Goal: Task Accomplishment & Management: Manage account settings

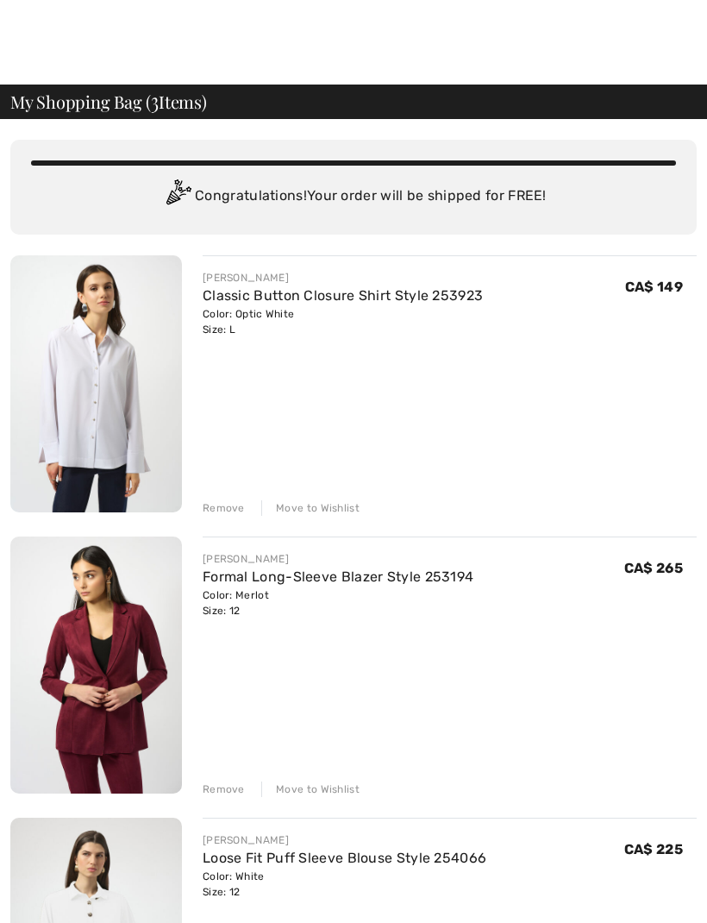
click at [369, 18] on div at bounding box center [353, 42] width 707 height 85
click at [77, 103] on span "My Shopping Bag ( 3 Items)" at bounding box center [108, 101] width 197 height 17
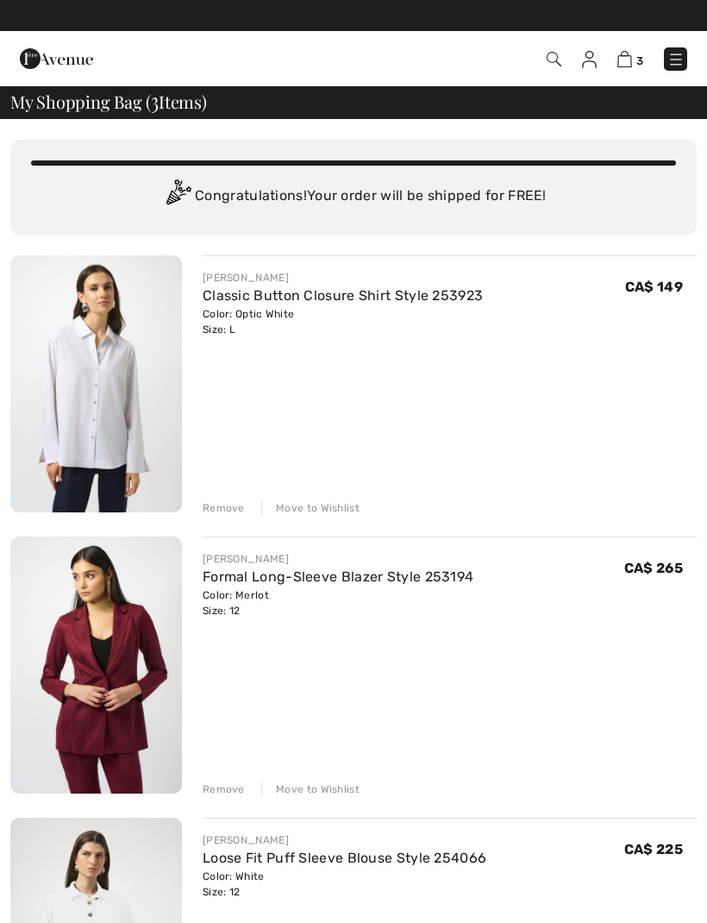
click at [551, 60] on img at bounding box center [554, 59] width 15 height 15
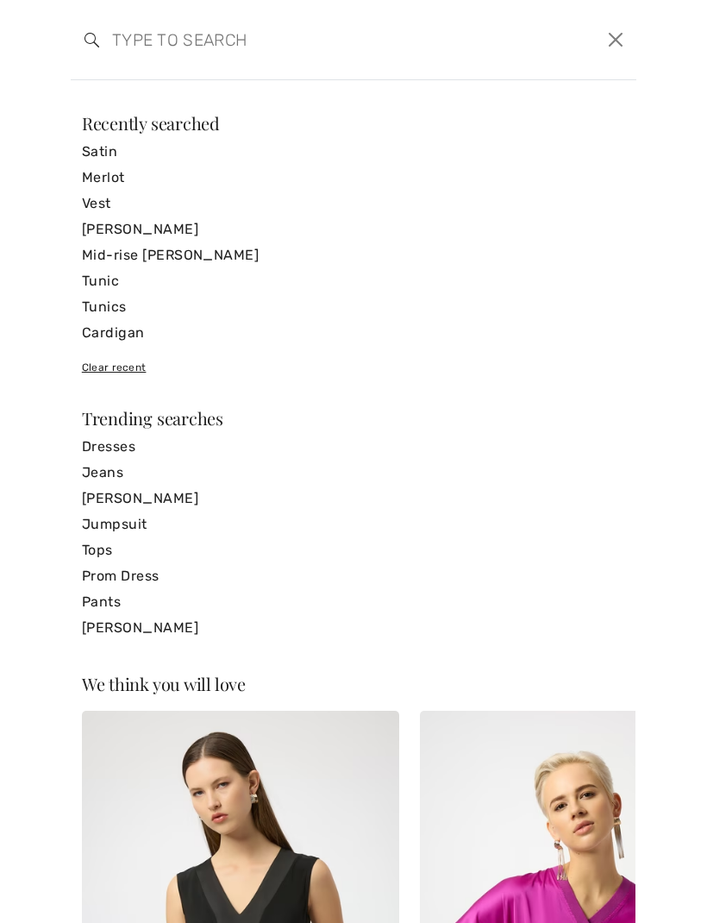
click at [93, 203] on link "Vest" at bounding box center [353, 204] width 543 height 26
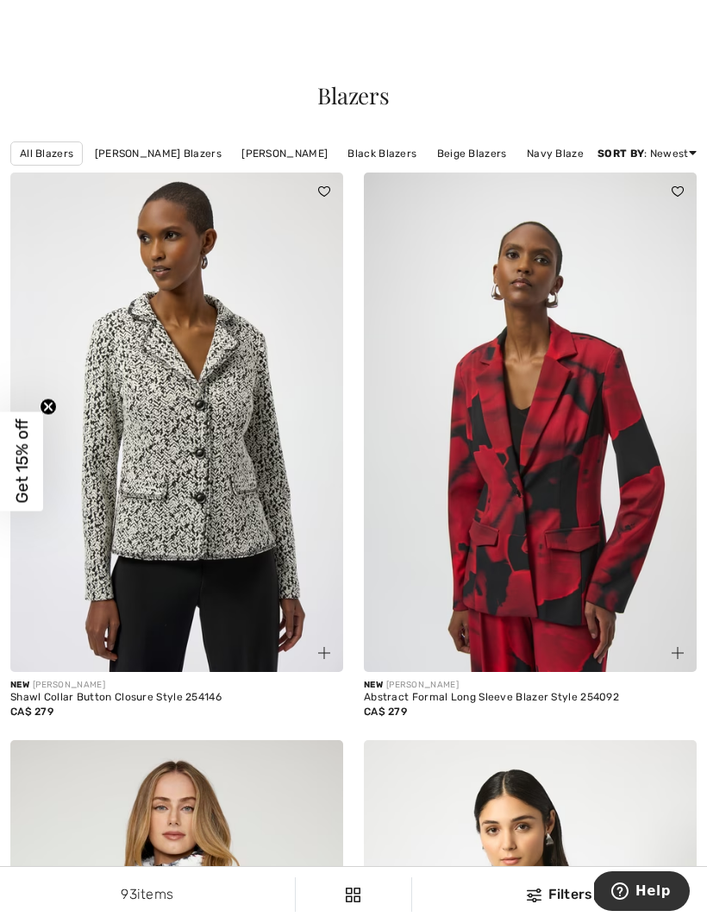
click at [643, 36] on div at bounding box center [353, 42] width 707 height 85
click at [350, 103] on span "Blazers" at bounding box center [353, 95] width 72 height 30
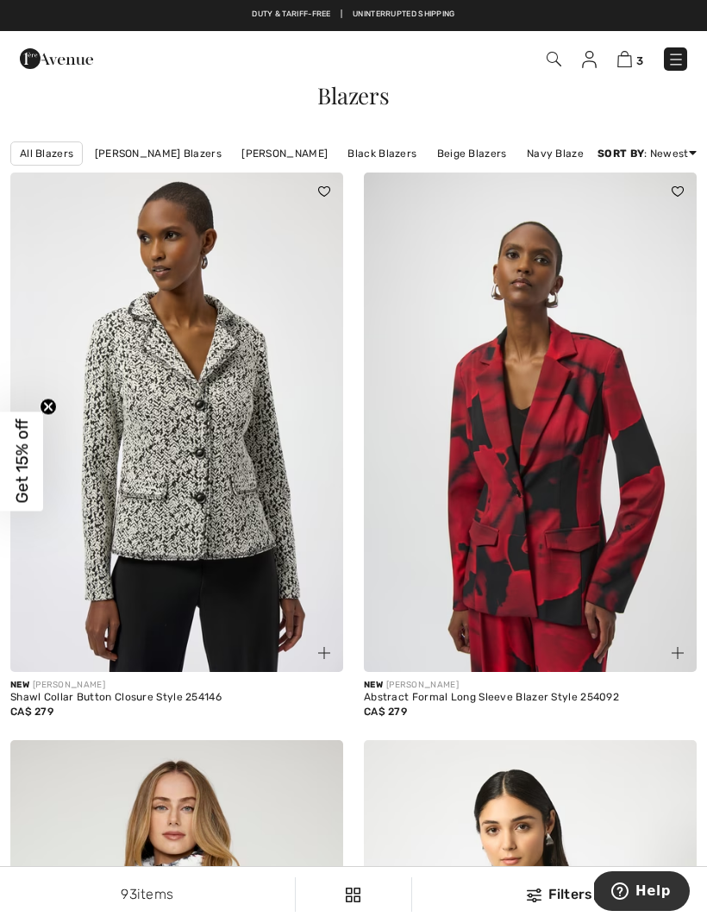
click at [671, 57] on img at bounding box center [675, 59] width 17 height 17
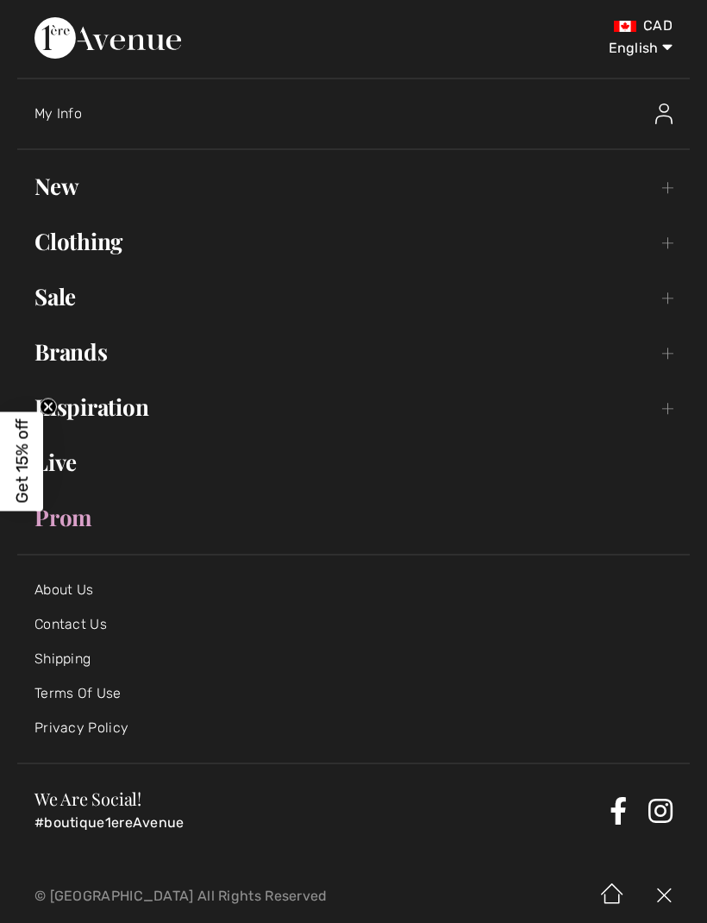
click at [680, 247] on link "Clothing Toggle submenu" at bounding box center [353, 241] width 673 height 38
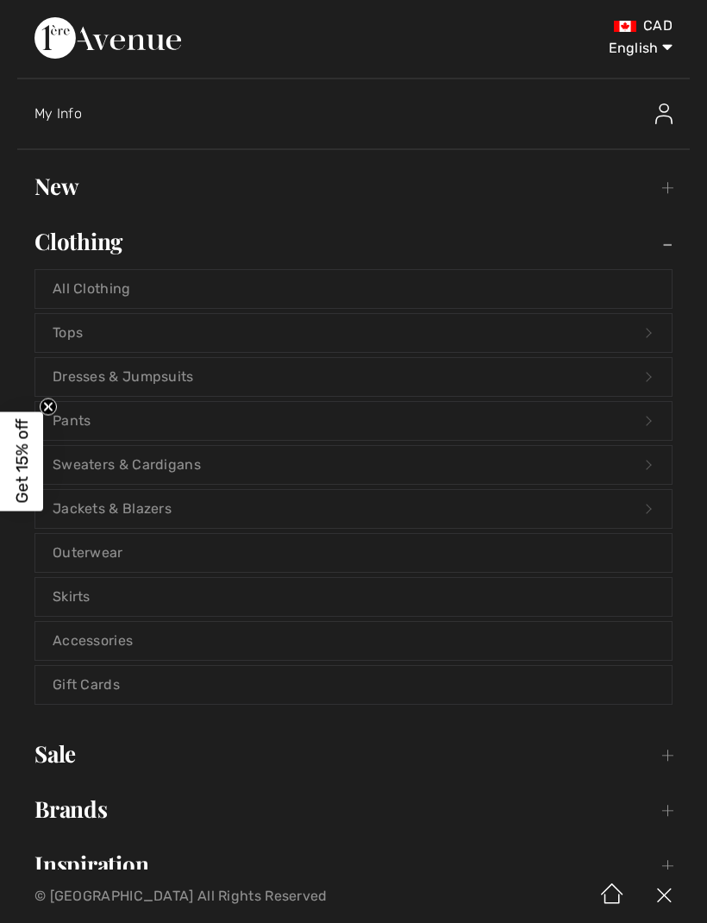
click at [170, 473] on link "Sweaters & Cardigans Open submenu" at bounding box center [353, 465] width 636 height 38
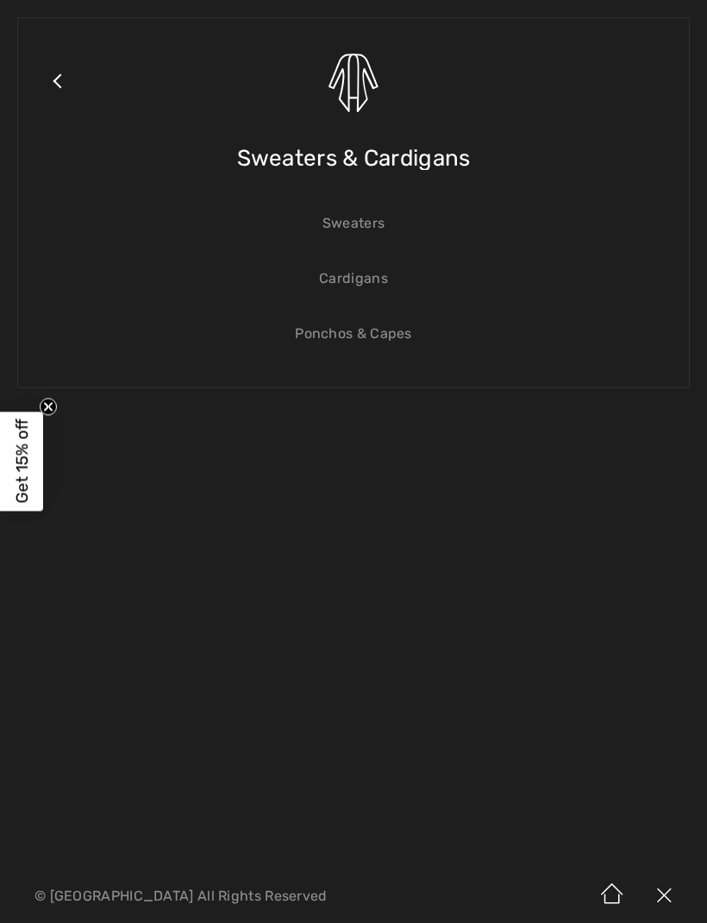
click at [367, 295] on link "Cardigans" at bounding box center [353, 279] width 636 height 38
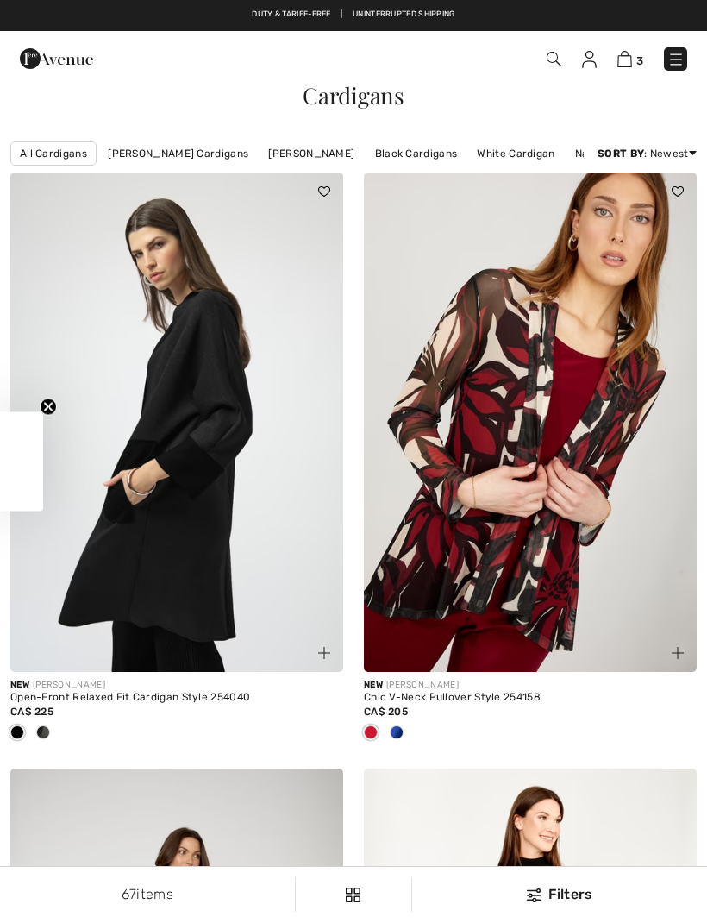
checkbox input "true"
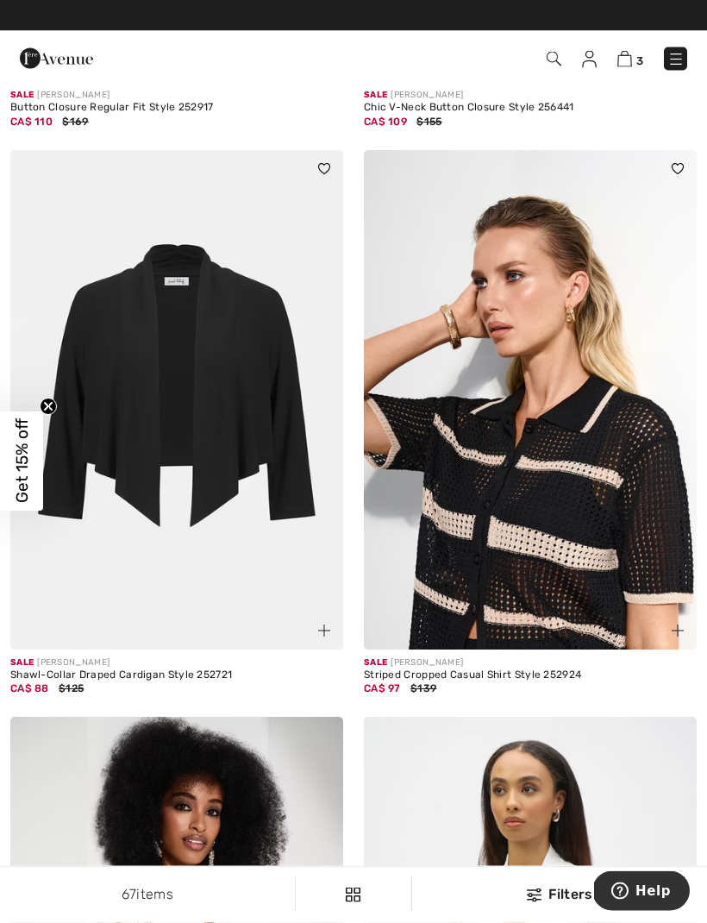
scroll to position [9818, 0]
click at [594, 63] on img at bounding box center [589, 59] width 15 height 17
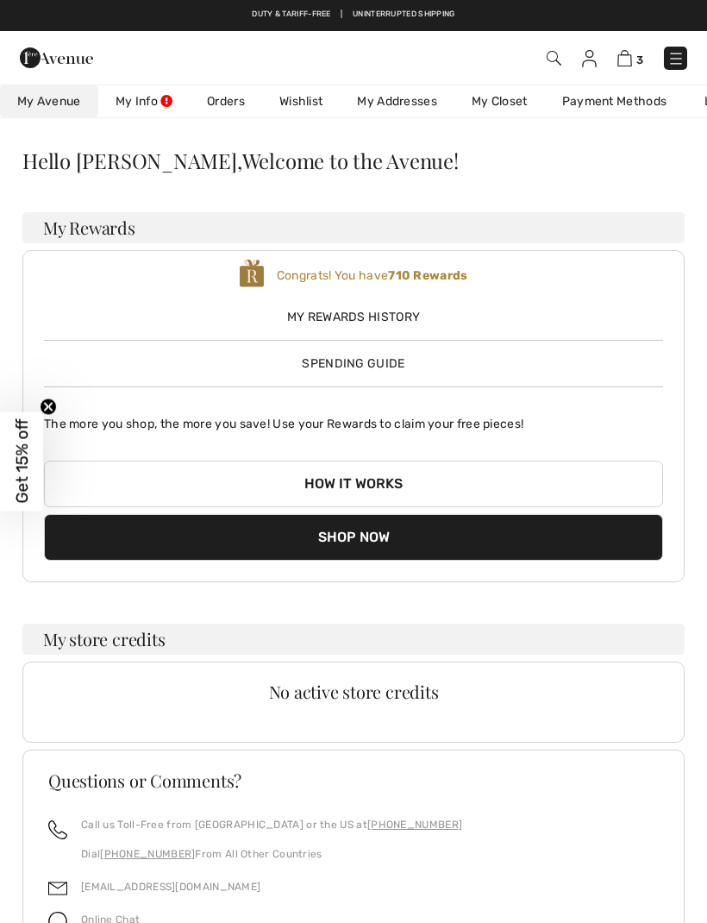
click at [215, 107] on link "Orders" at bounding box center [226, 101] width 72 height 32
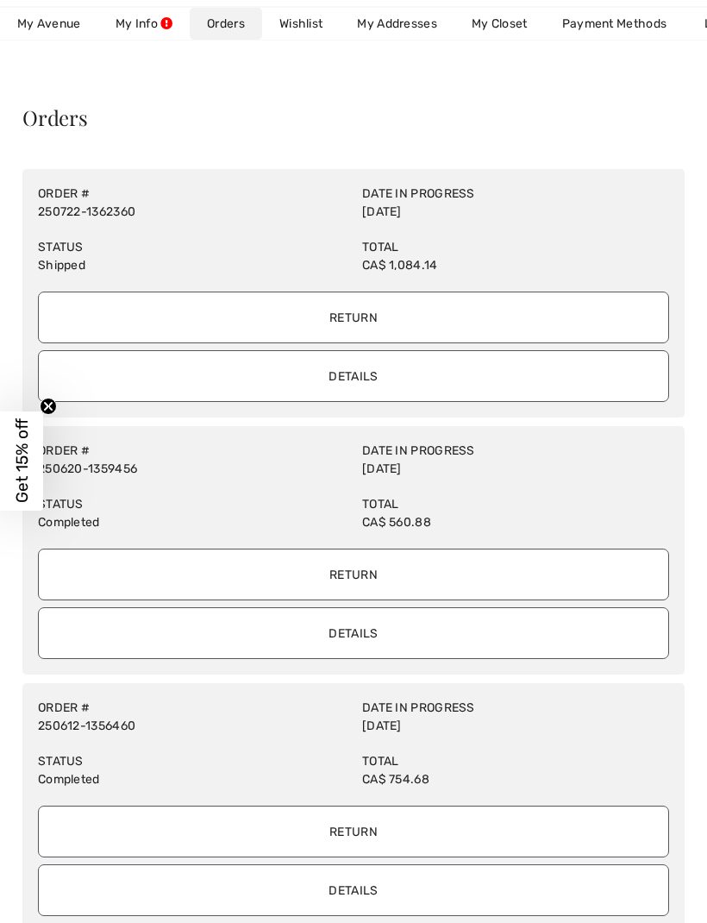
scroll to position [66, 0]
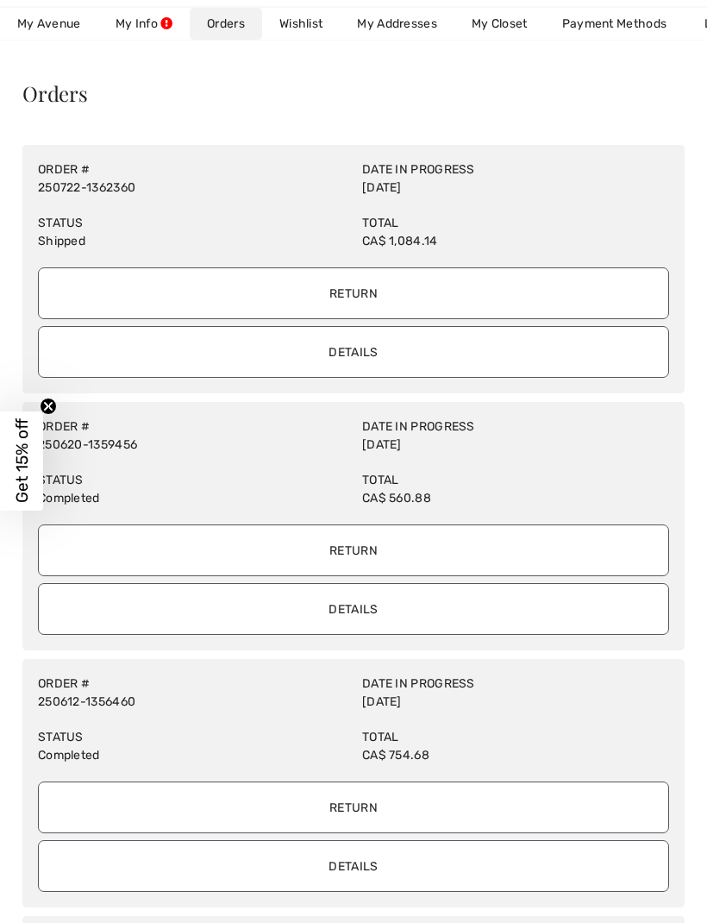
click at [414, 617] on input "Details" at bounding box center [353, 610] width 631 height 52
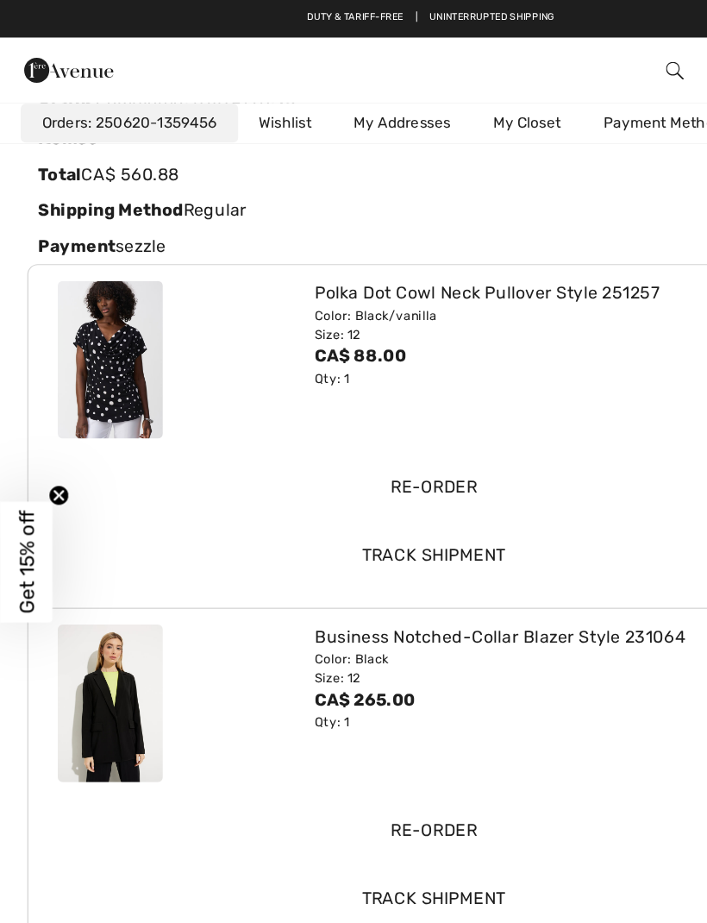
scroll to position [121, 0]
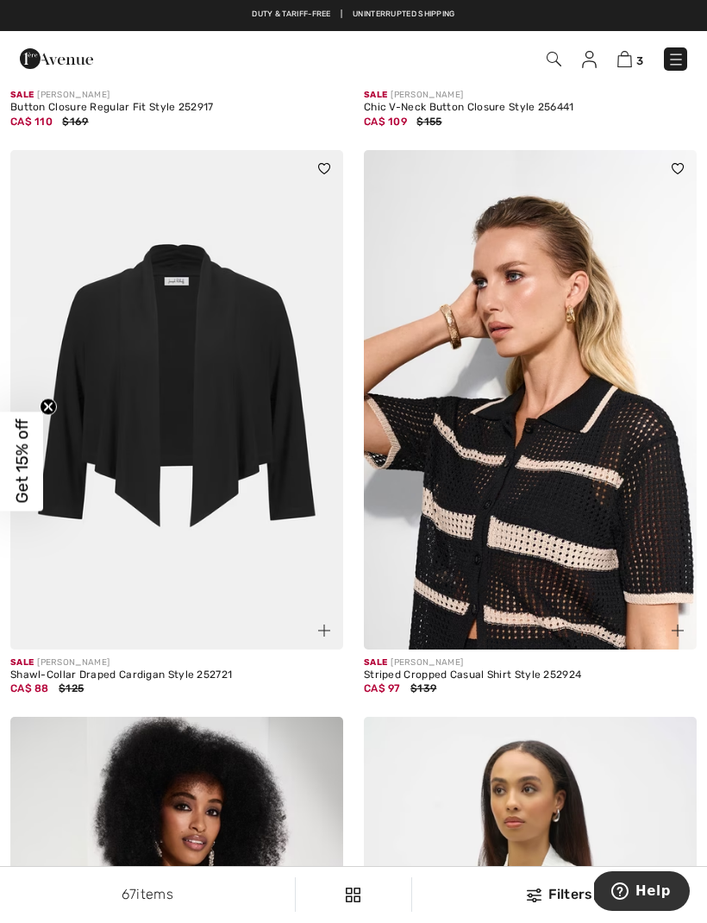
click at [667, 60] on img at bounding box center [675, 59] width 17 height 17
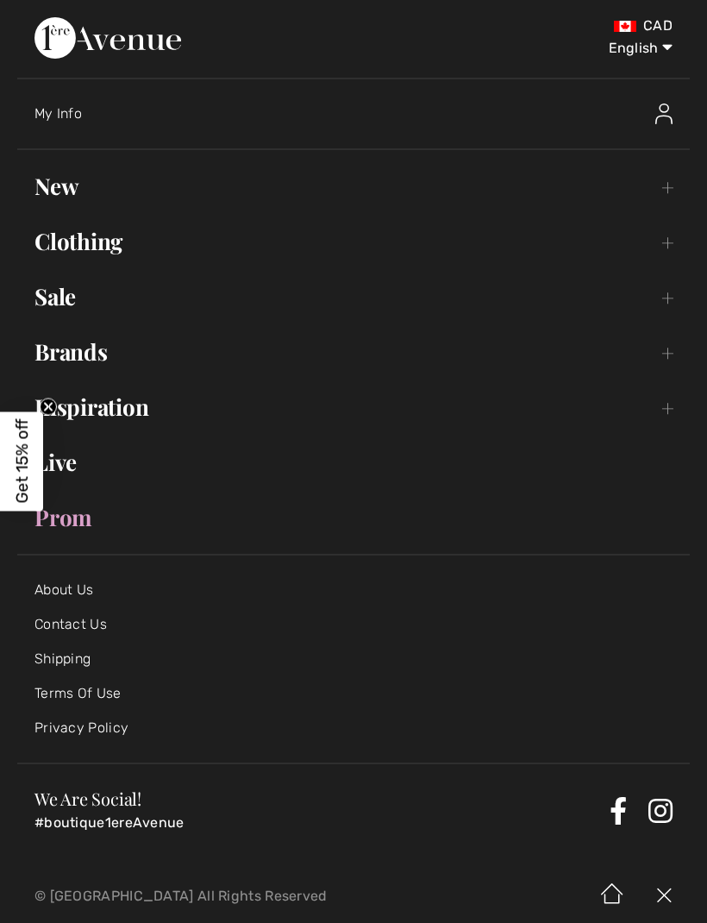
click at [673, 245] on link "Clothing Toggle submenu" at bounding box center [353, 241] width 673 height 38
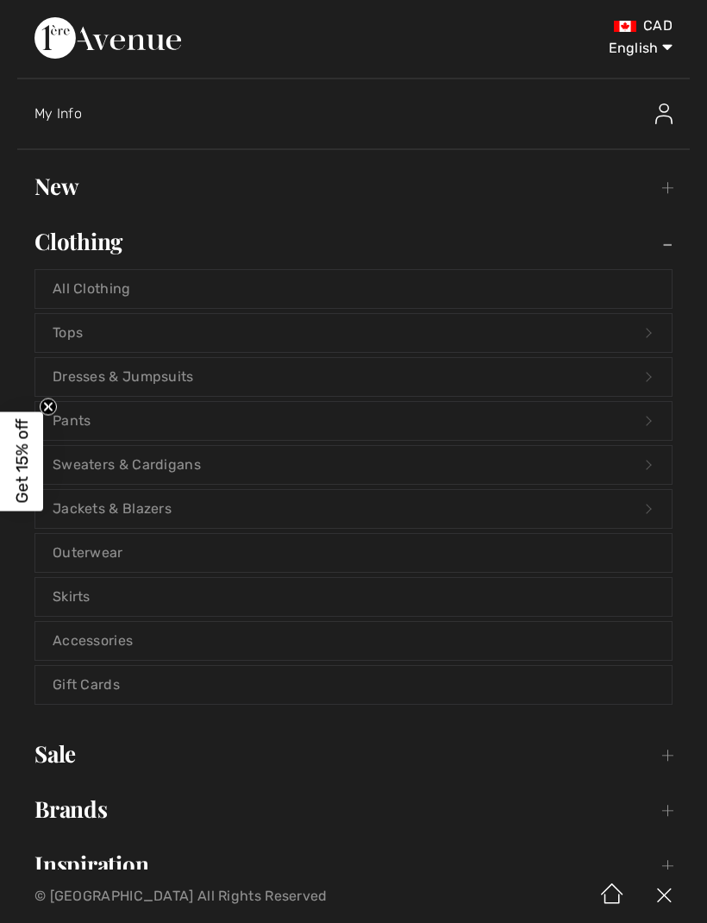
click at [181, 55] on img at bounding box center [107, 37] width 147 height 41
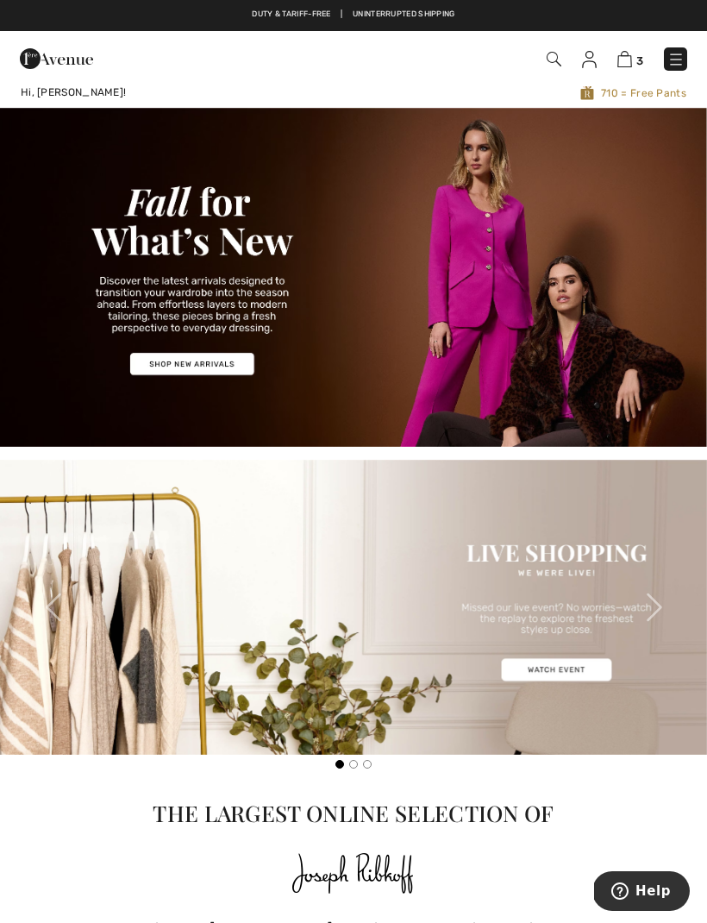
click at [556, 56] on img at bounding box center [554, 59] width 15 height 15
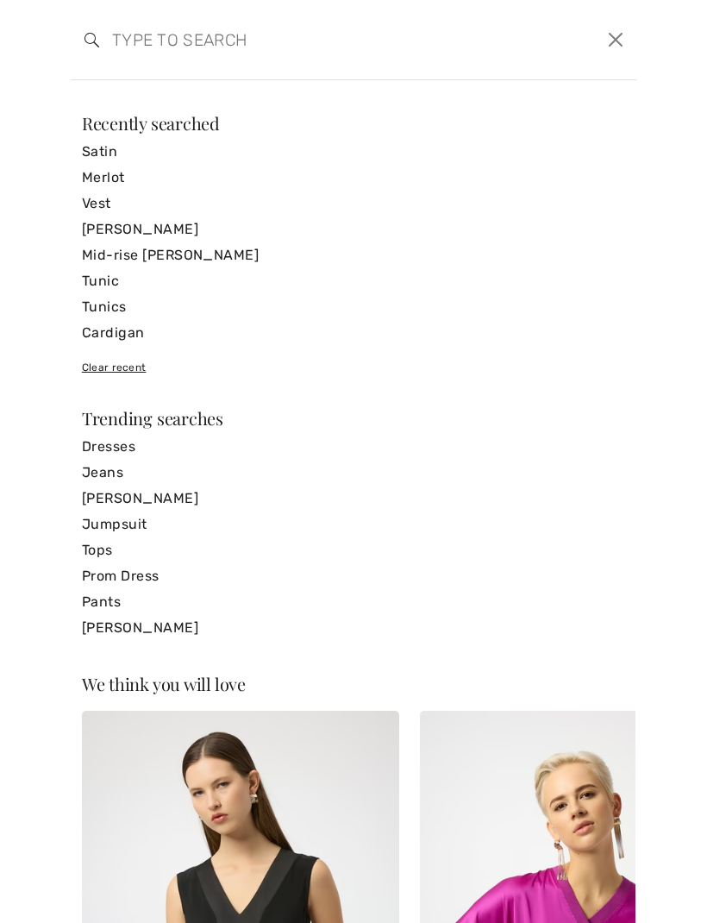
click at [392, 51] on input "search" at bounding box center [293, 40] width 388 height 52
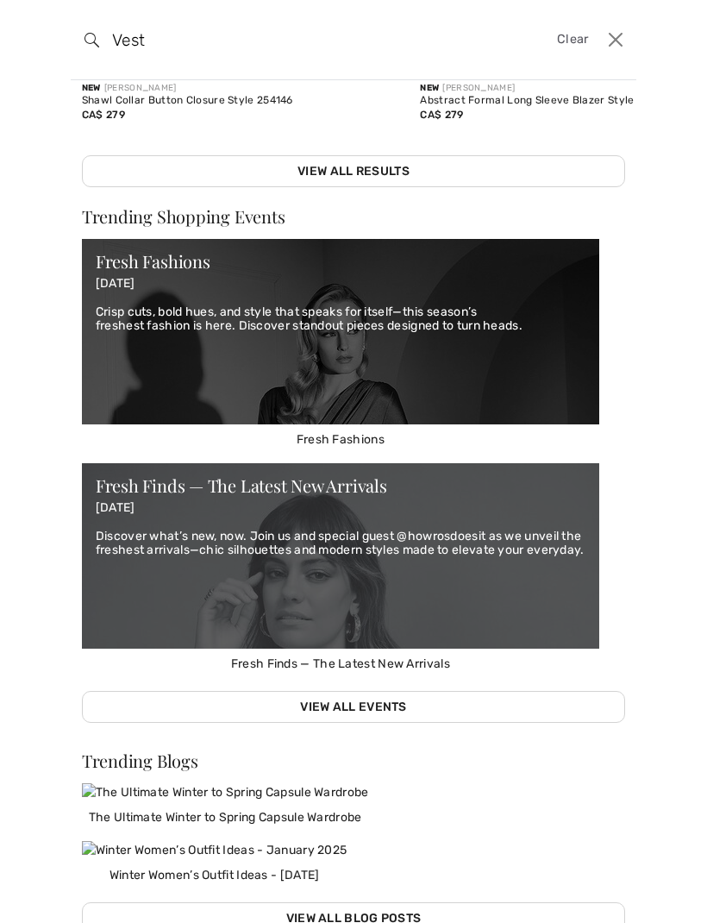
scroll to position [555, 0]
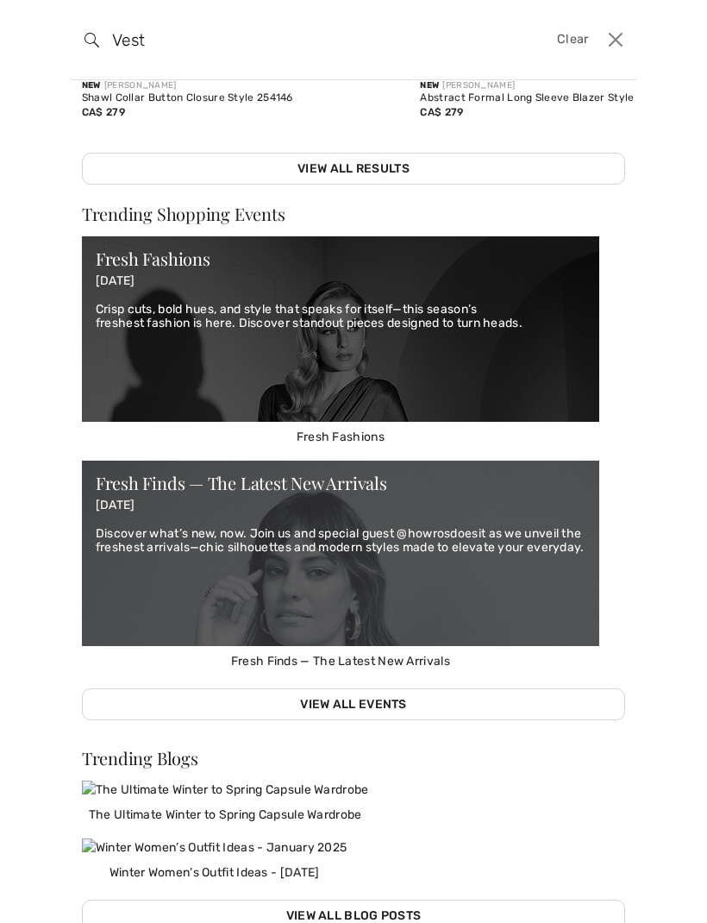
type input "Vest"
click at [433, 172] on link "View All Results" at bounding box center [353, 169] width 543 height 32
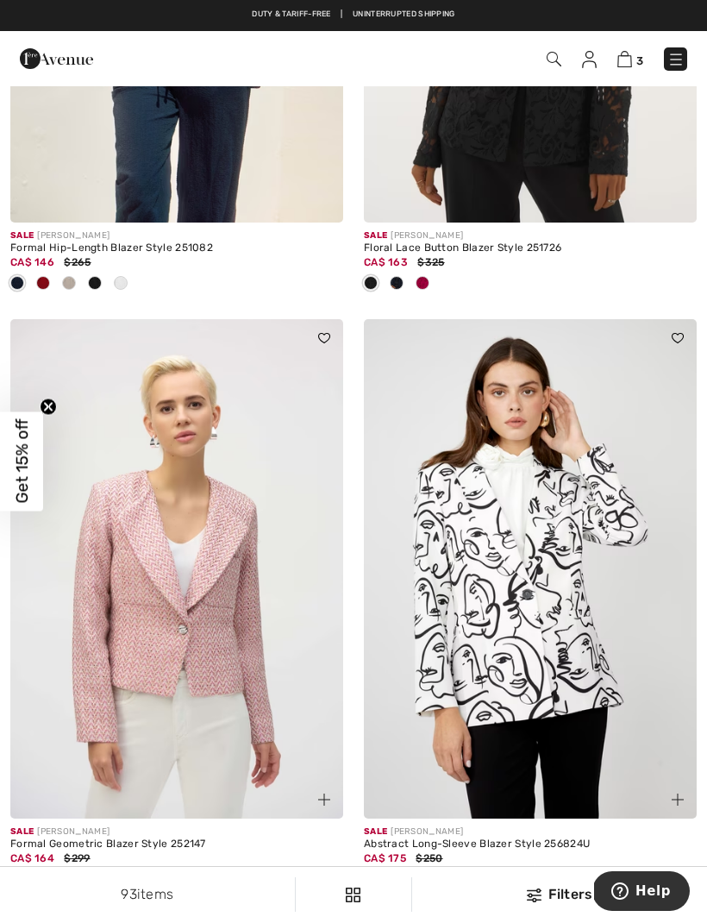
scroll to position [8869, 0]
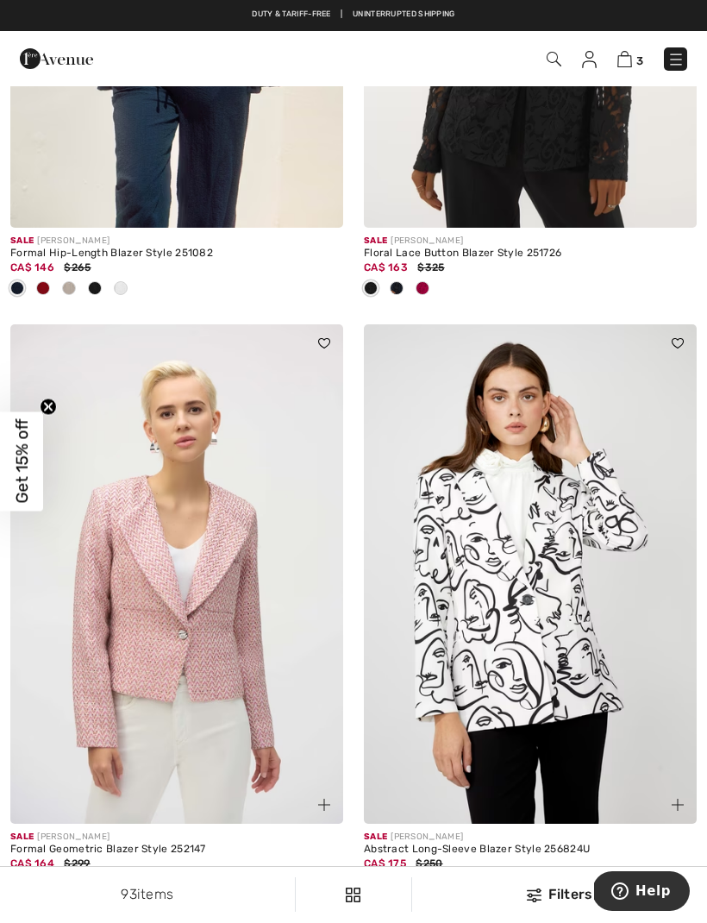
click at [593, 62] on img at bounding box center [589, 59] width 15 height 17
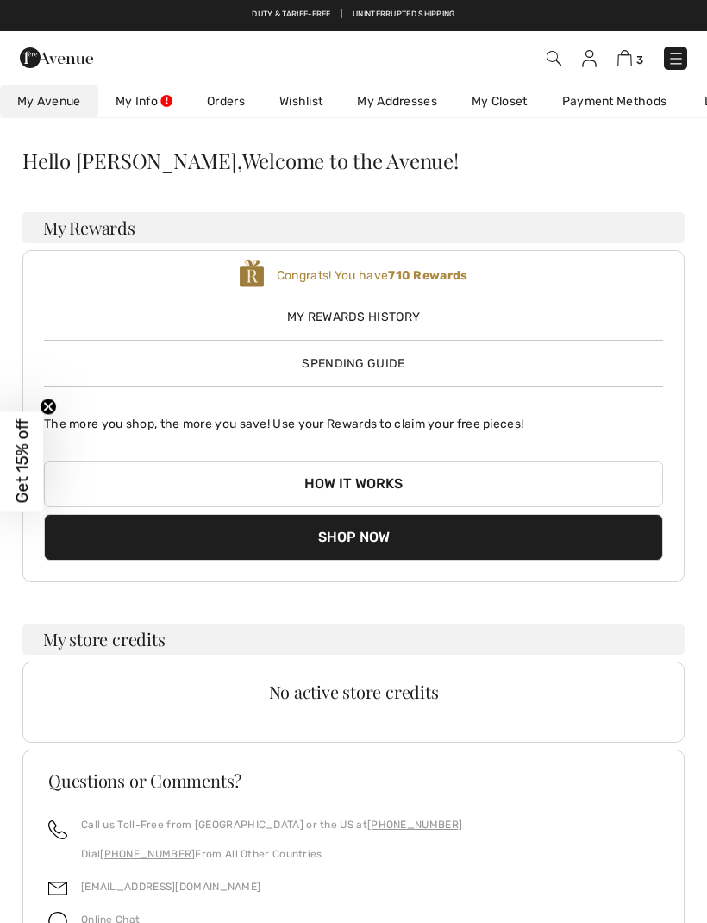
click at [240, 116] on link "Orders" at bounding box center [226, 101] width 72 height 32
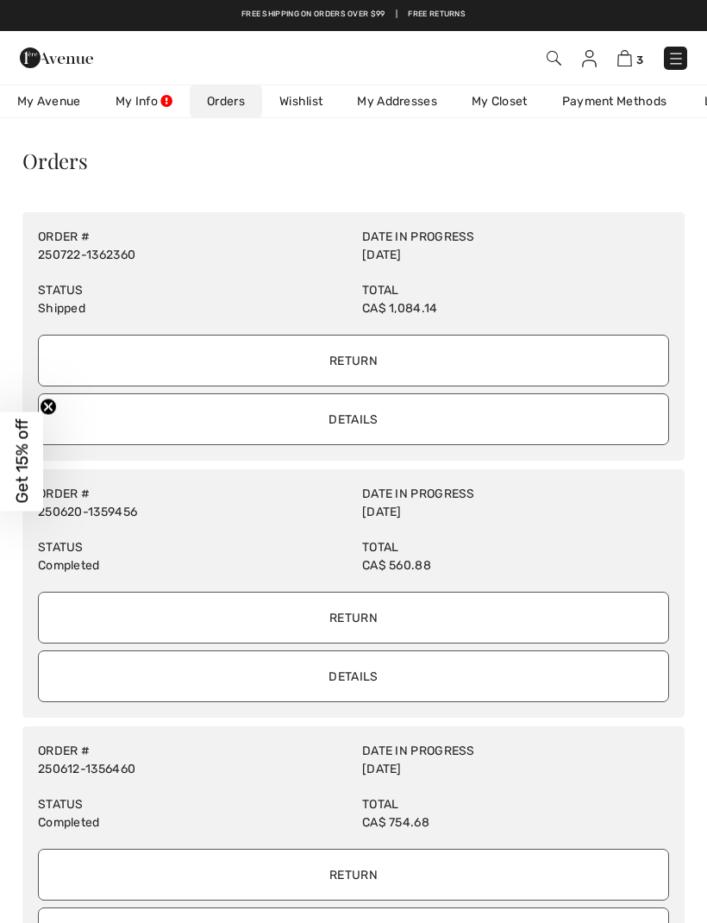
click at [153, 109] on link "My Info" at bounding box center [143, 101] width 91 height 32
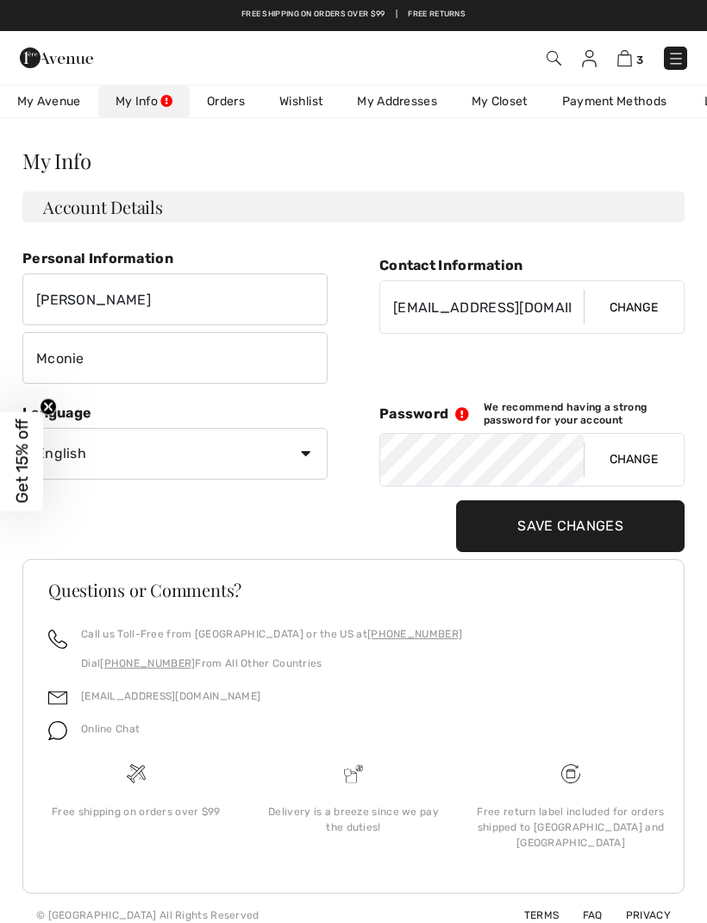
click at [233, 102] on link "Orders" at bounding box center [226, 101] width 72 height 32
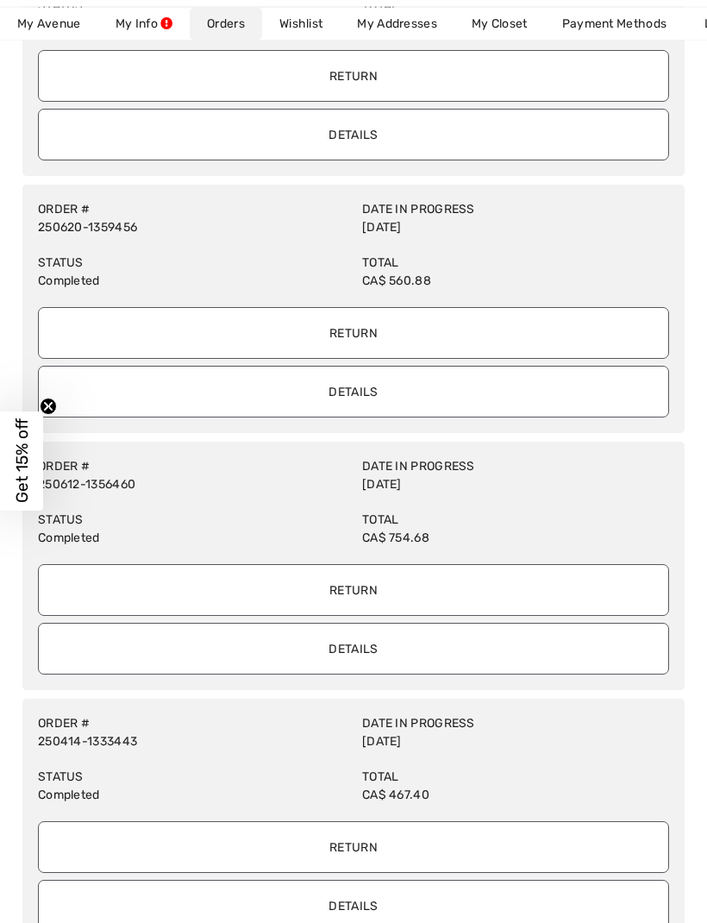
scroll to position [285, 0]
click at [461, 660] on input "Details" at bounding box center [353, 649] width 631 height 52
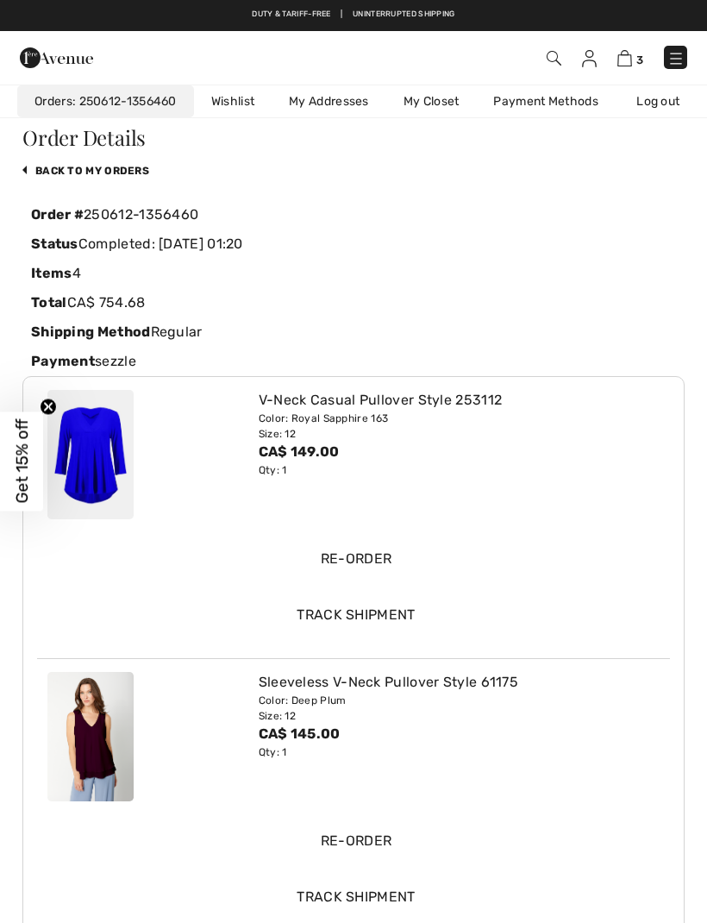
scroll to position [0, 0]
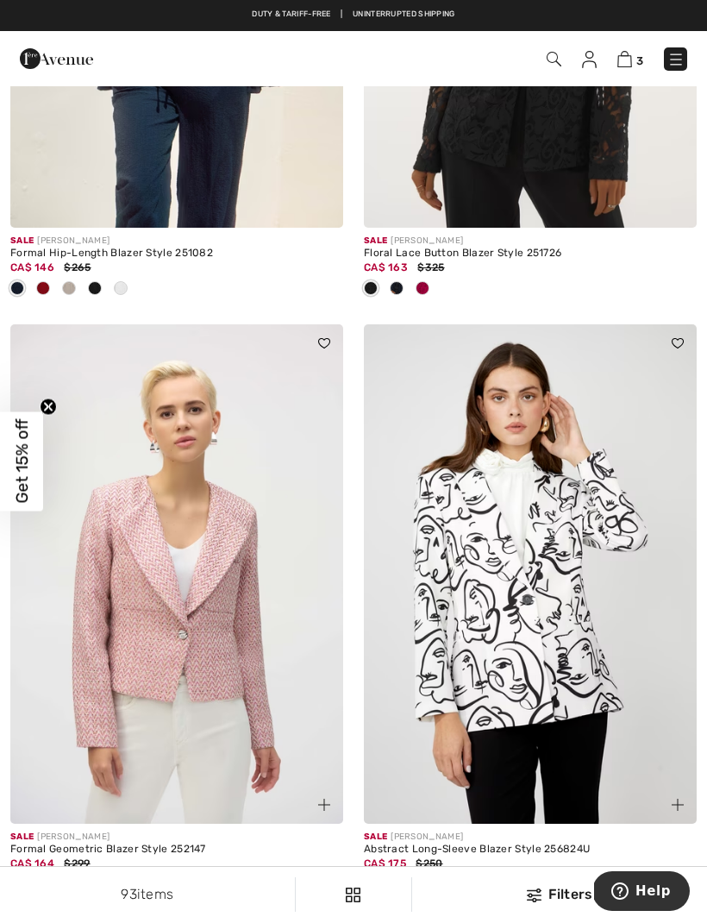
click at [590, 55] on img at bounding box center [589, 59] width 15 height 17
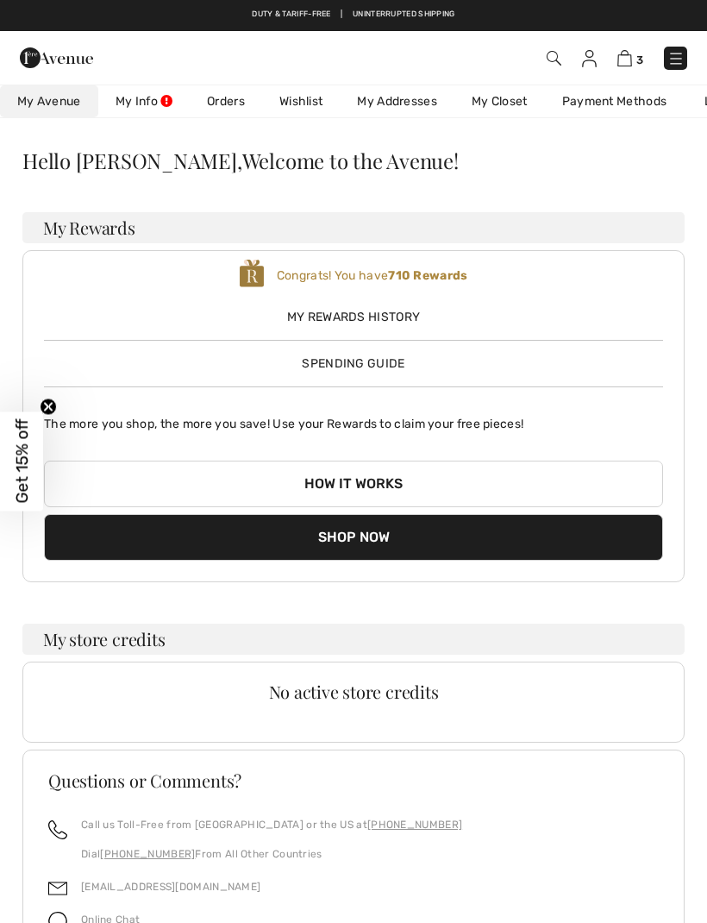
click at [231, 108] on link "Orders" at bounding box center [226, 101] width 72 height 32
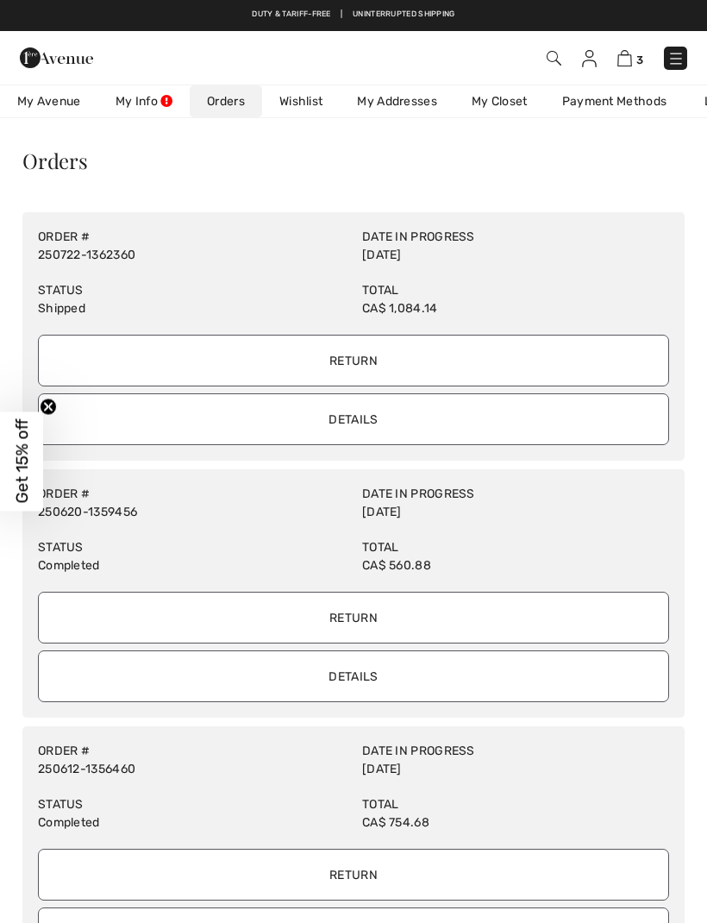
click at [408, 429] on input "Details" at bounding box center [353, 419] width 631 height 52
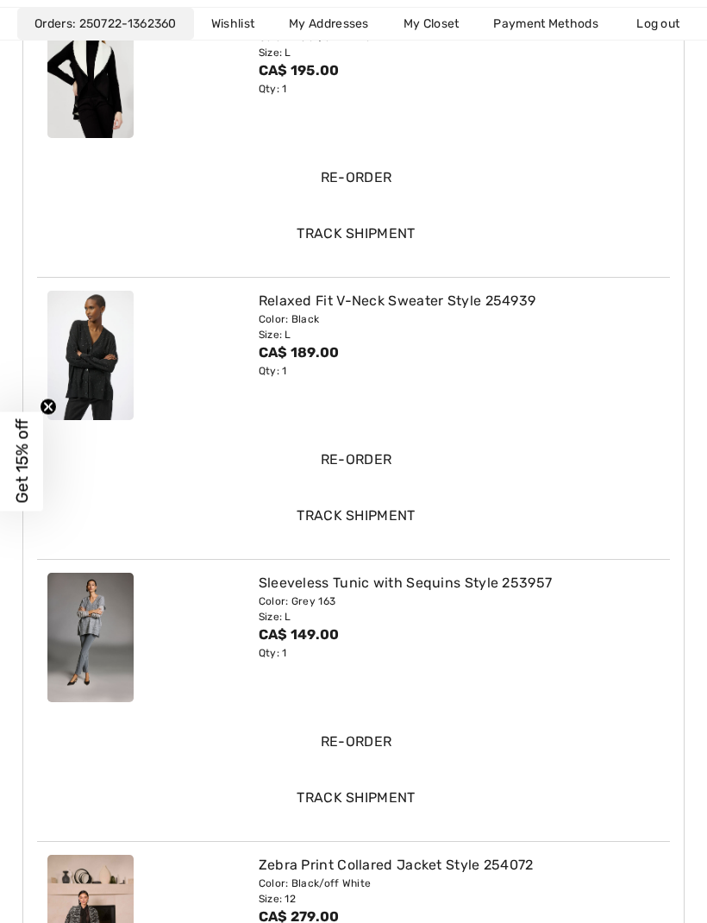
scroll to position [406, 0]
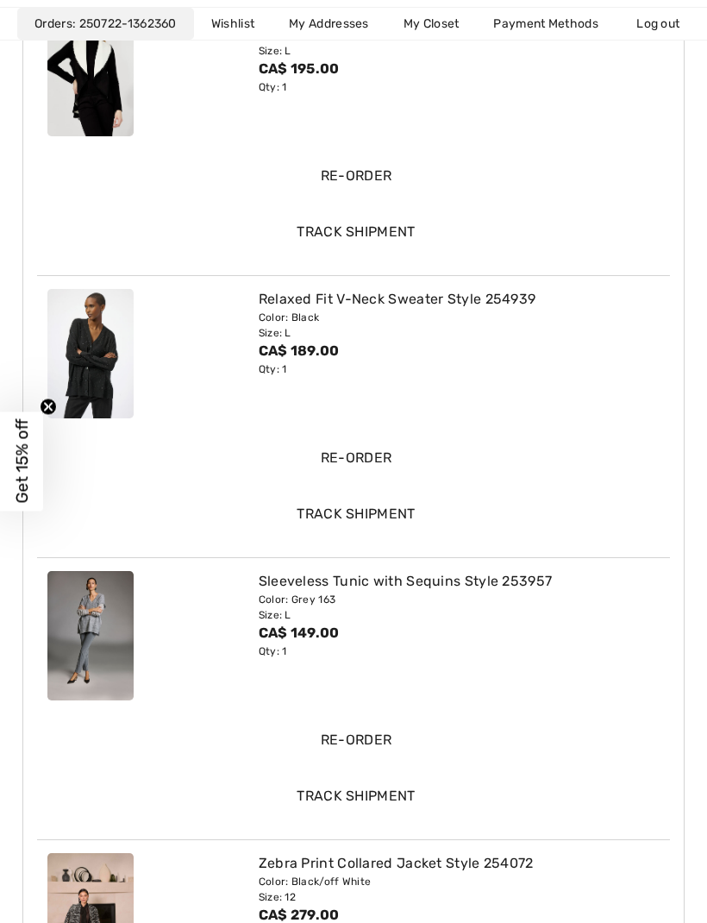
click at [100, 661] on img at bounding box center [90, 635] width 86 height 129
click at [457, 583] on div "Sleeveless Tunic with Sequins Style 253957" at bounding box center [459, 581] width 401 height 21
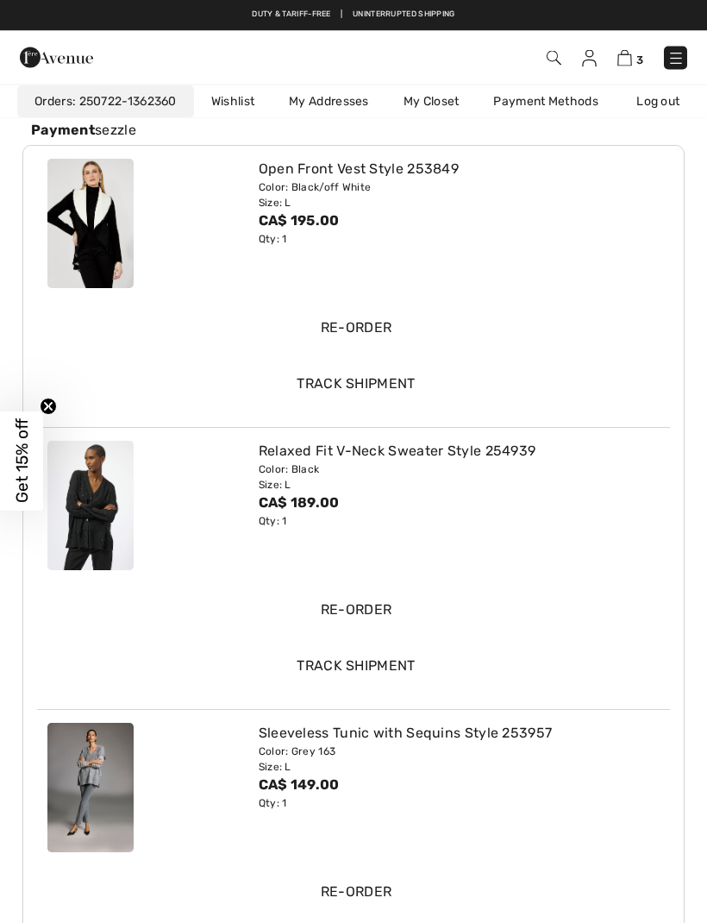
scroll to position [0, 0]
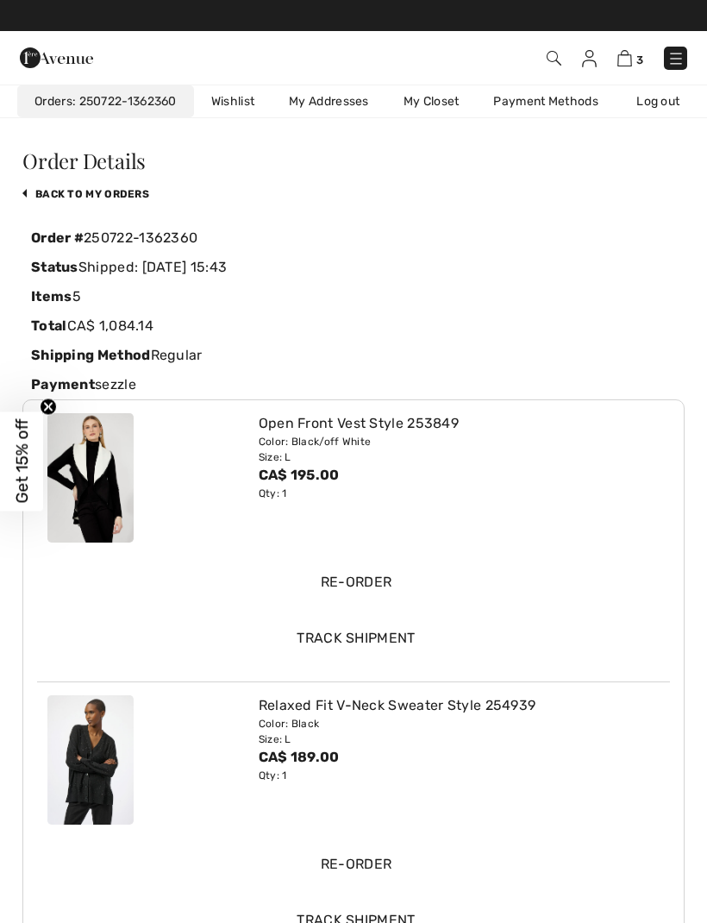
click at [561, 53] on img at bounding box center [554, 58] width 15 height 15
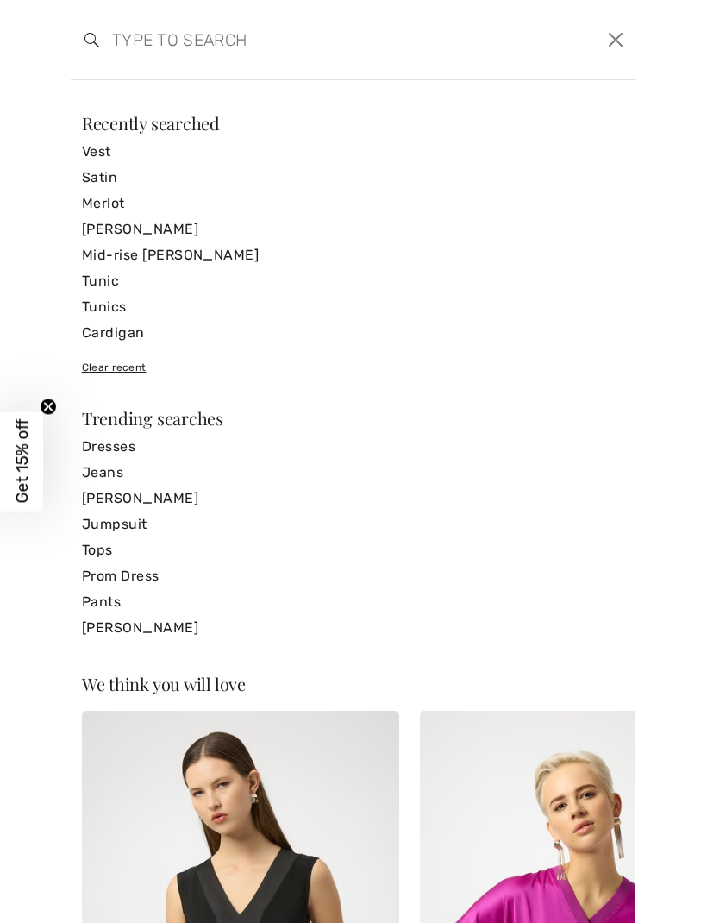
click at [373, 47] on input "search" at bounding box center [293, 40] width 388 height 52
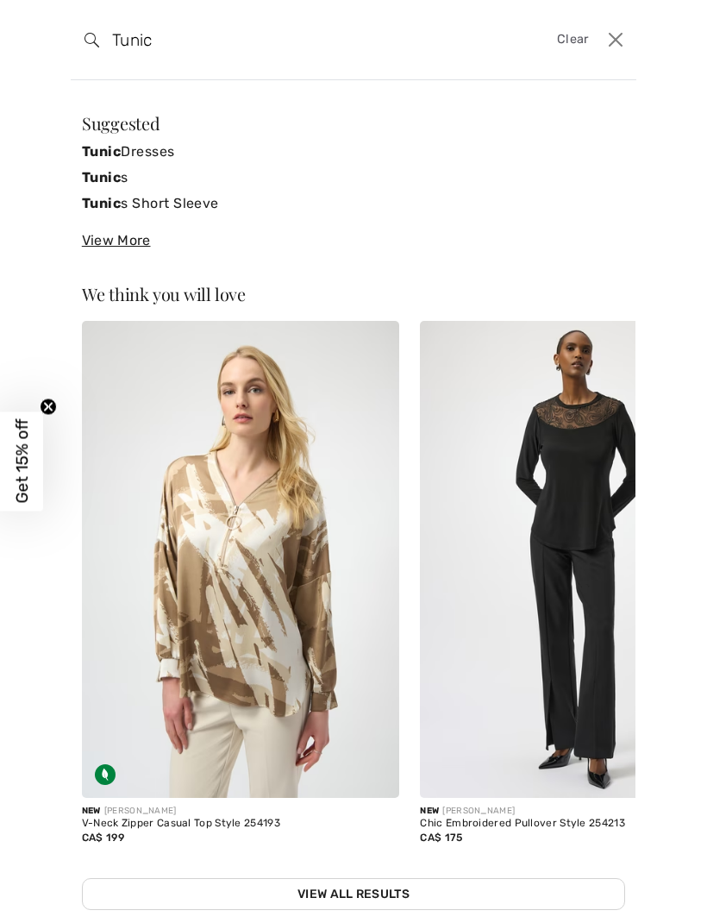
type input "Tunic"
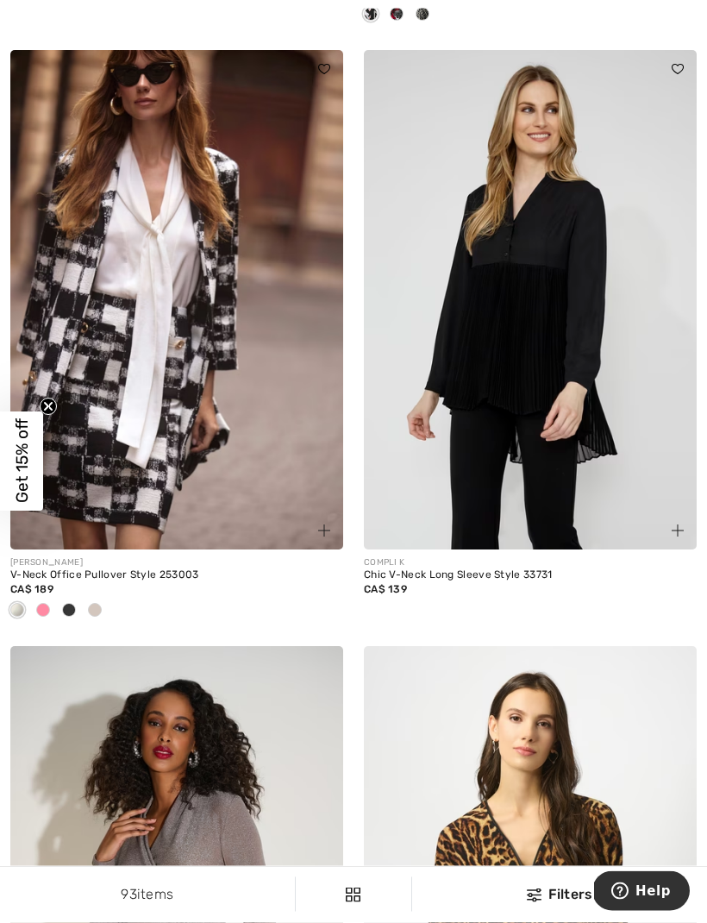
scroll to position [2505, 0]
click at [556, 397] on img at bounding box center [530, 299] width 333 height 499
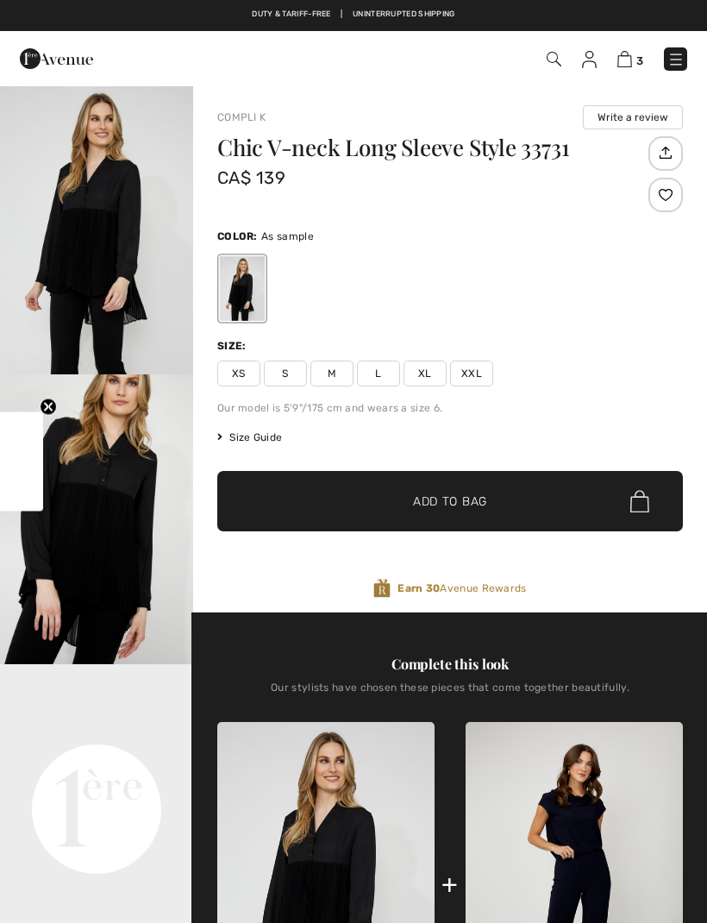
checkbox input "true"
